Goal: Navigation & Orientation: Go to known website

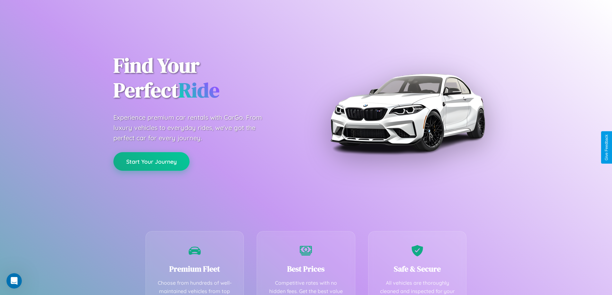
click at [151, 161] on button "Start Your Journey" at bounding box center [151, 161] width 76 height 19
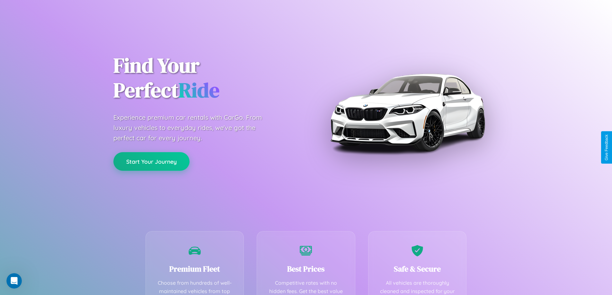
click at [151, 161] on button "Start Your Journey" at bounding box center [151, 161] width 76 height 19
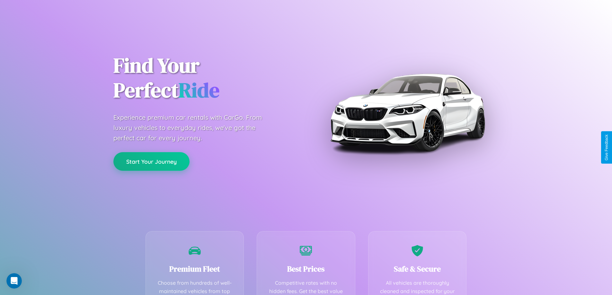
click at [151, 161] on button "Start Your Journey" at bounding box center [151, 161] width 76 height 19
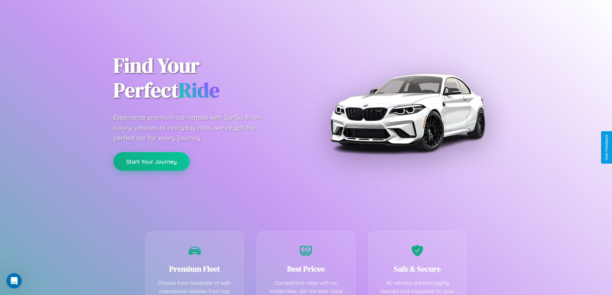
click at [151, 161] on button "Start Your Journey" at bounding box center [151, 161] width 76 height 19
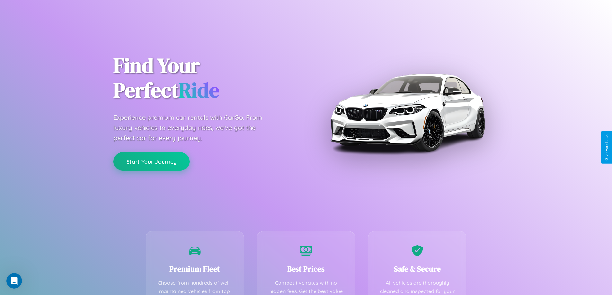
click at [151, 161] on button "Start Your Journey" at bounding box center [151, 161] width 76 height 19
